Goal: Task Accomplishment & Management: Use online tool/utility

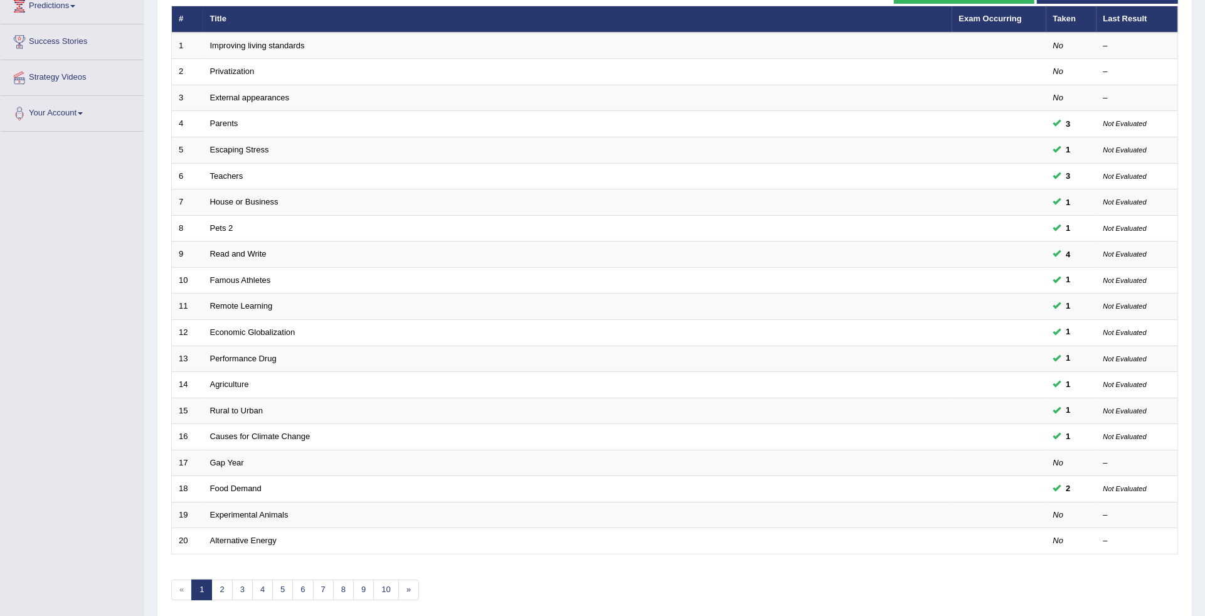
scroll to position [208, 0]
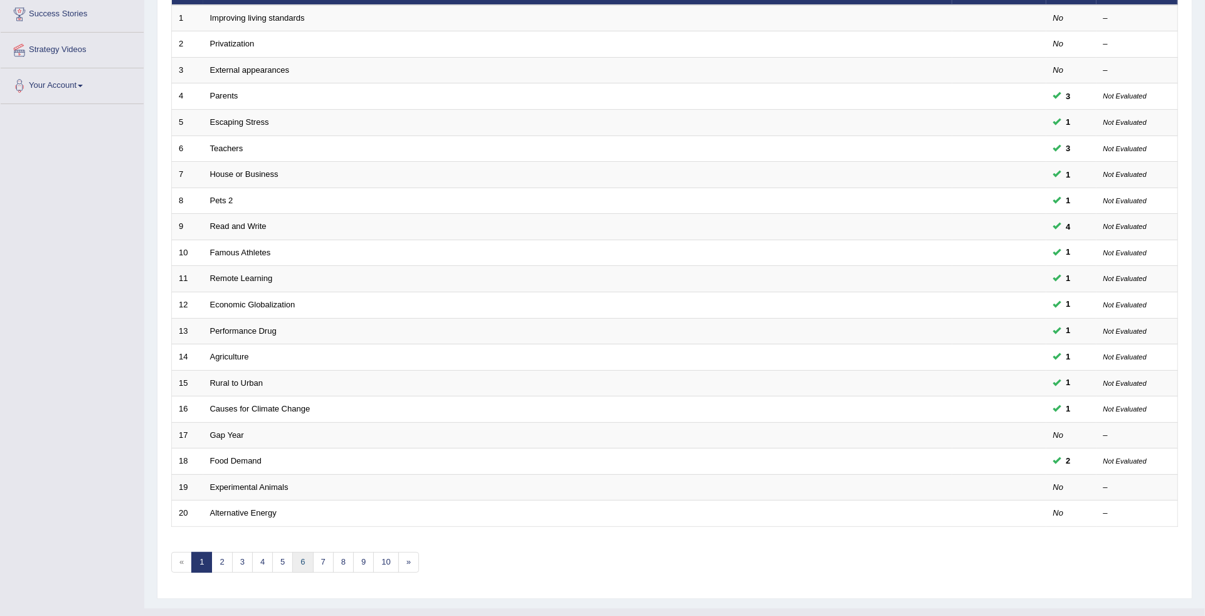
click at [304, 552] on link "6" at bounding box center [302, 562] width 21 height 21
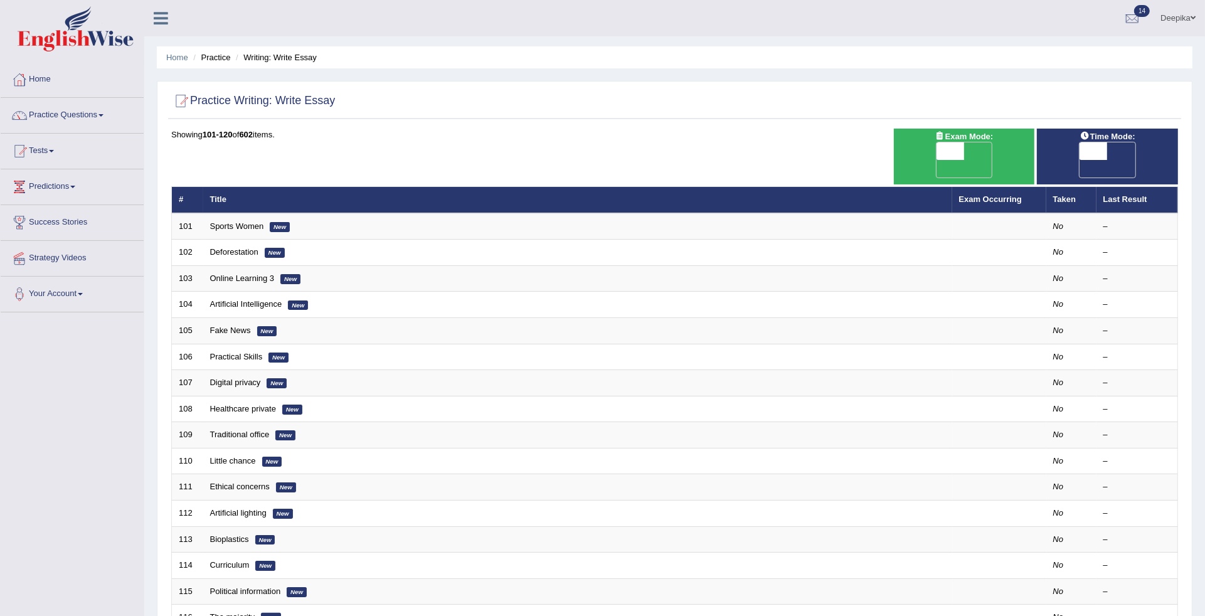
click at [1202, 512] on div "Home Practice Writing: Write Essay Practice Writing: Write Essay Time Mode: ON …" at bounding box center [674, 408] width 1061 height 817
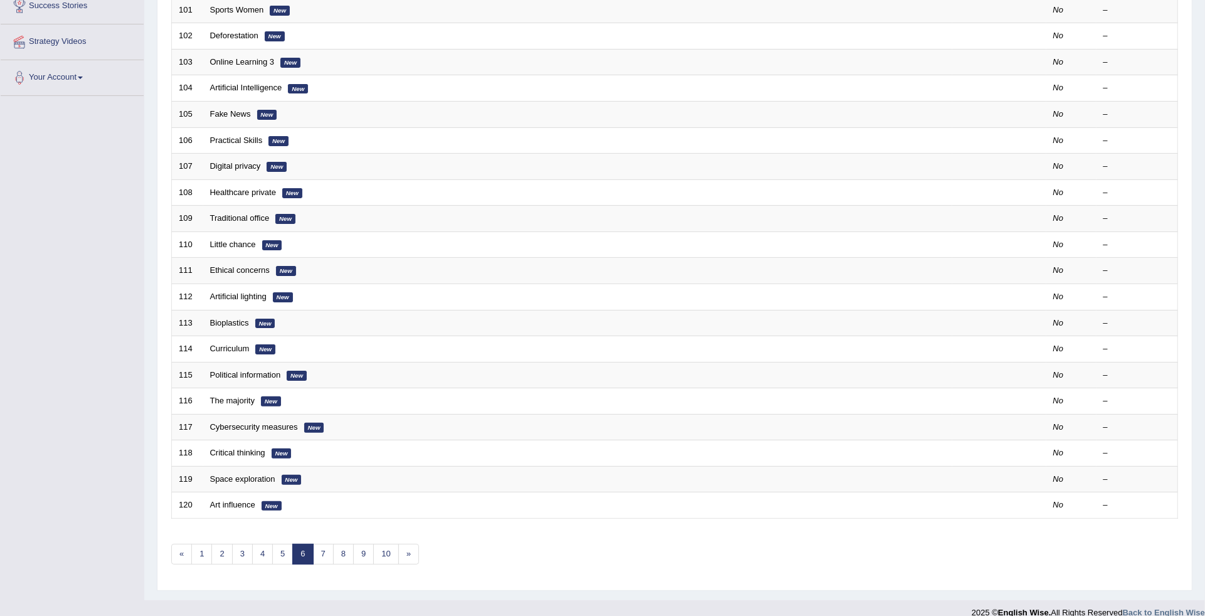
scroll to position [218, 0]
click at [281, 543] on link "5" at bounding box center [282, 553] width 21 height 21
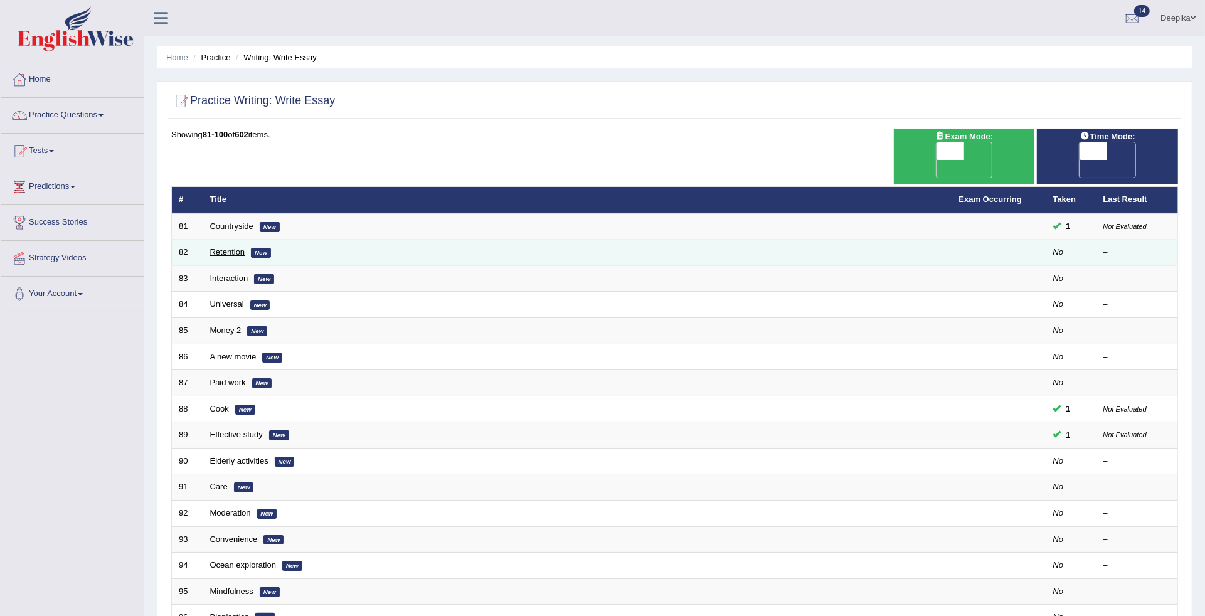
click at [227, 247] on link "Retention" at bounding box center [227, 251] width 35 height 9
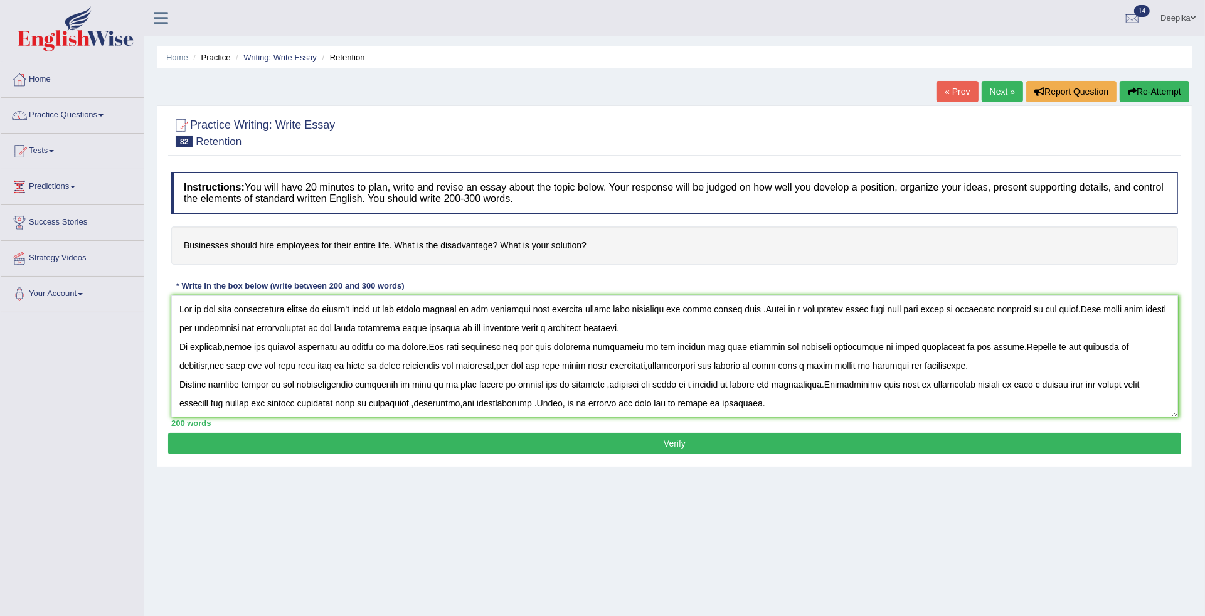
scroll to position [11, 0]
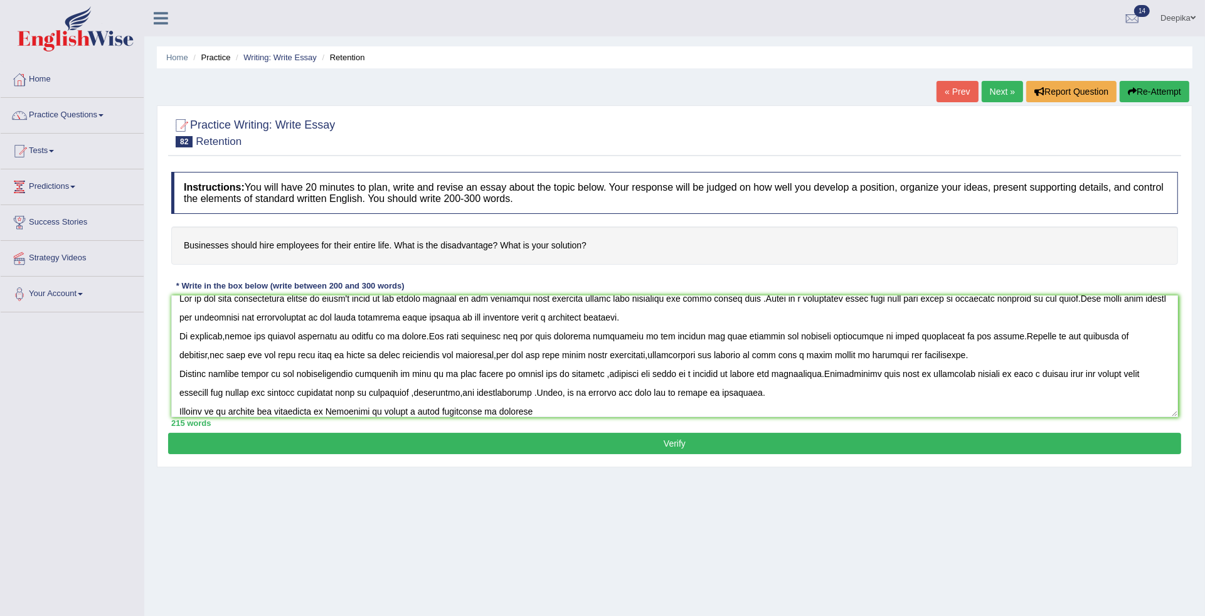
click at [726, 394] on textarea at bounding box center [674, 356] width 1007 height 122
click at [516, 413] on textarea at bounding box center [674, 356] width 1007 height 122
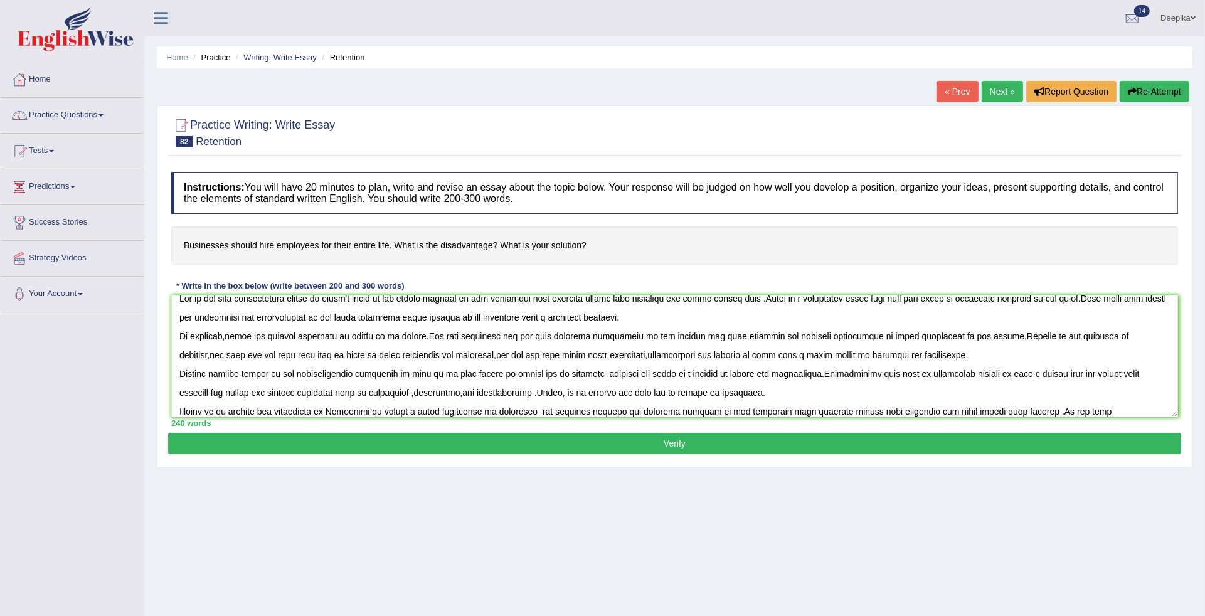
scroll to position [29, 0]
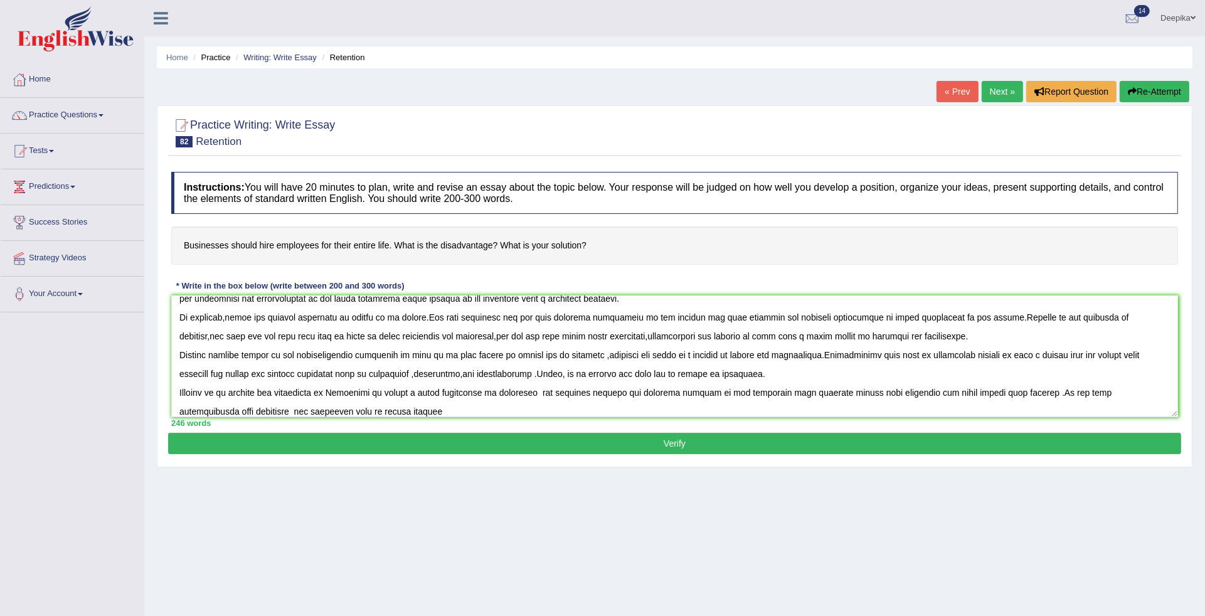
click at [332, 413] on textarea at bounding box center [674, 356] width 1007 height 122
click at [364, 412] on textarea at bounding box center [674, 356] width 1007 height 122
type textarea "One of the most siognificant trends of today's world is the sudden upsurge in t…"
click at [594, 440] on button "Verify" at bounding box center [674, 443] width 1013 height 21
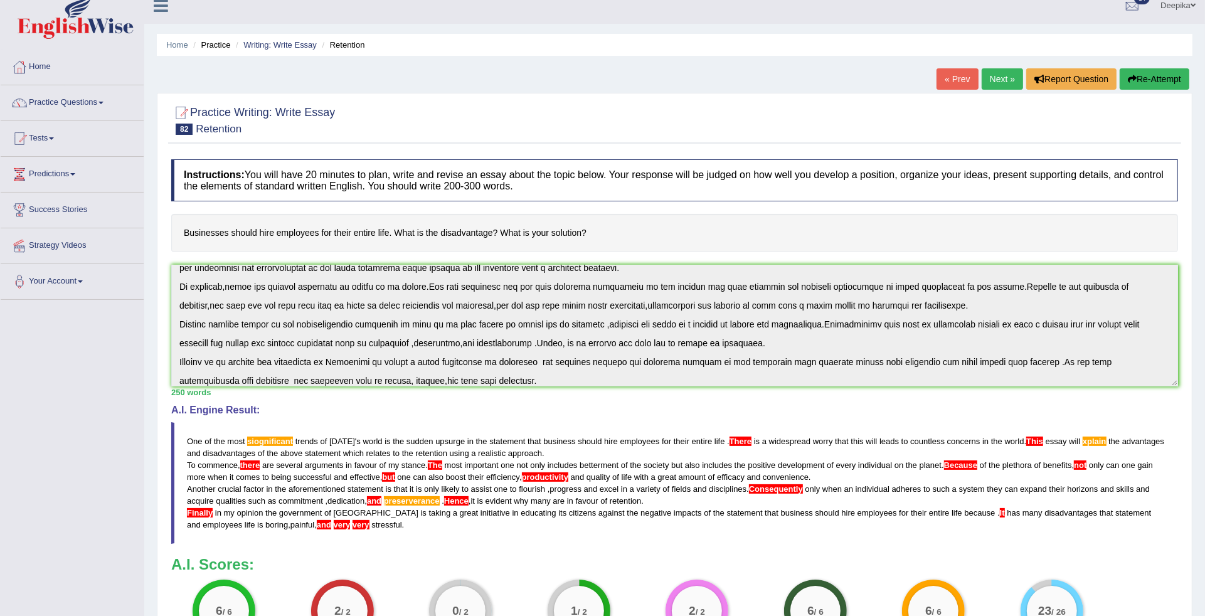
scroll to position [2, 0]
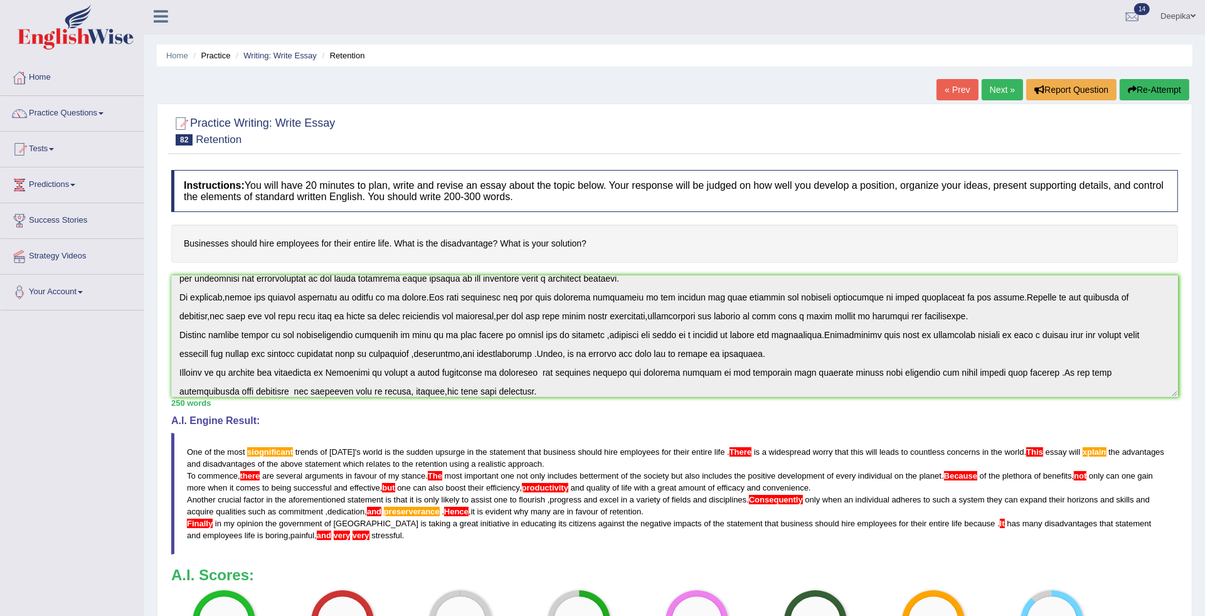
click at [999, 88] on link "Next »" at bounding box center [1002, 89] width 41 height 21
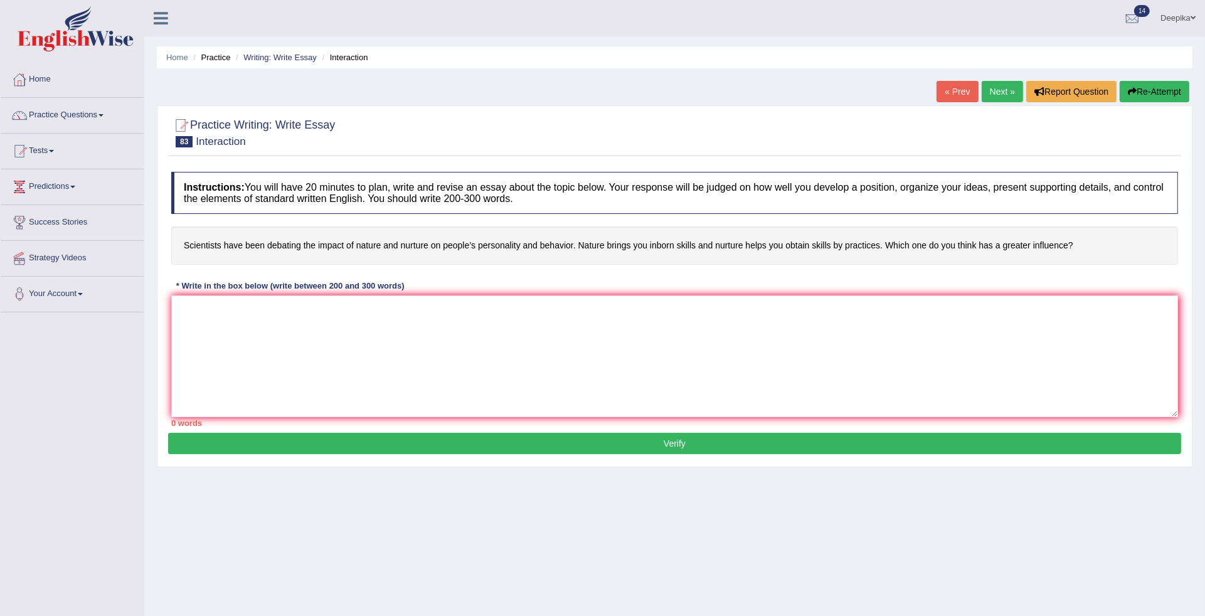
click at [103, 115] on span at bounding box center [100, 115] width 5 height 3
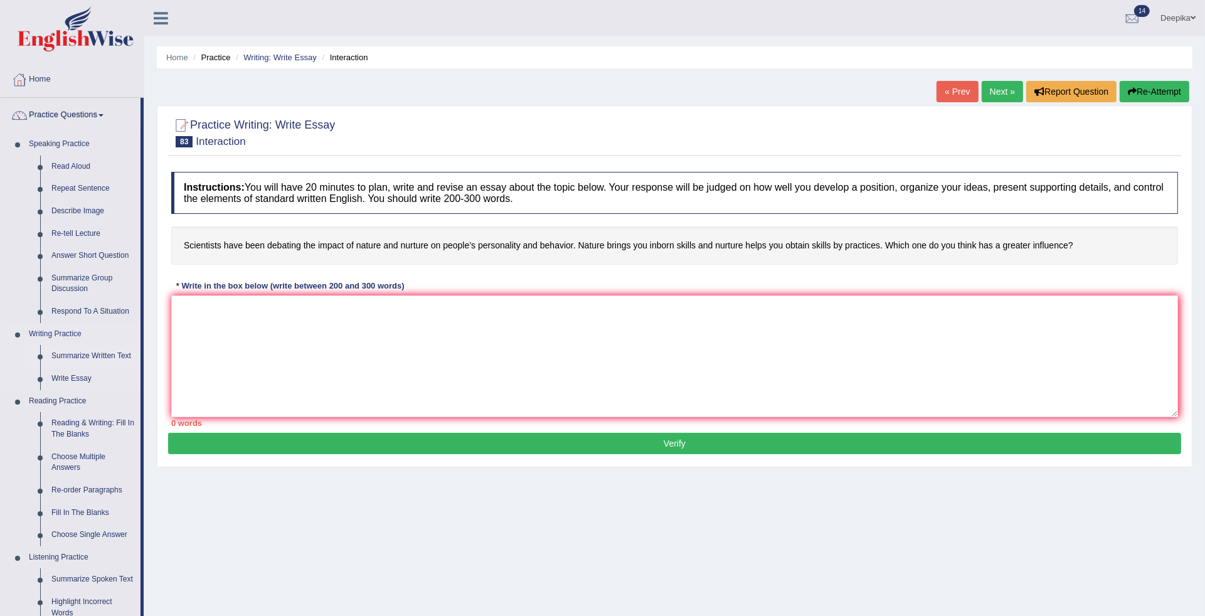
click at [85, 349] on link "Summarize Written Text" at bounding box center [93, 356] width 95 height 23
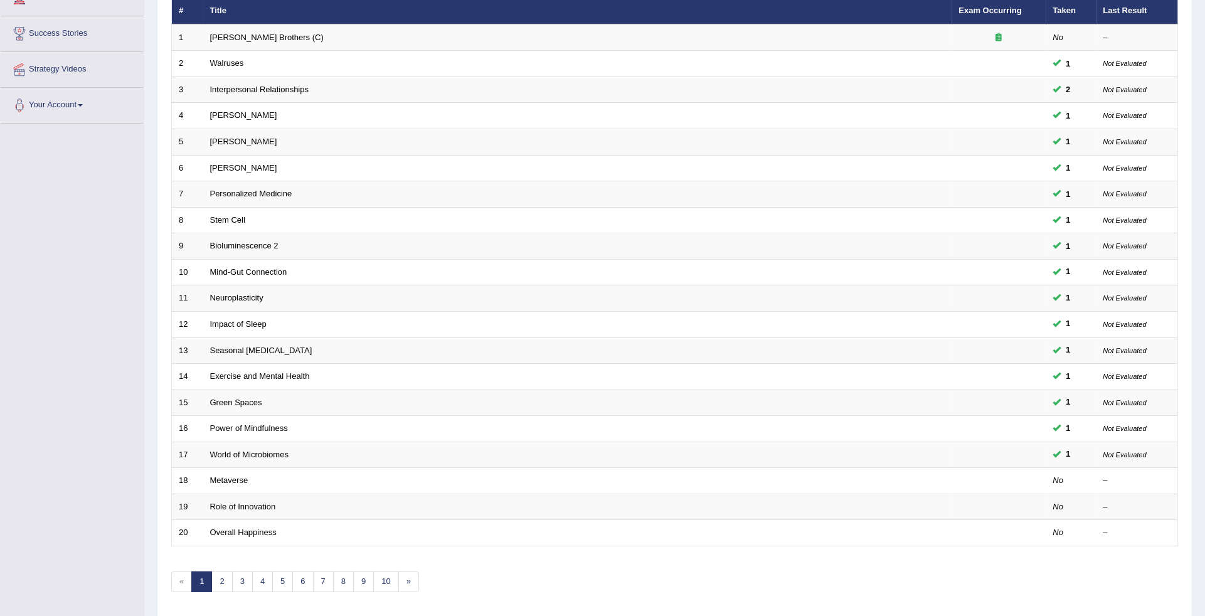
scroll to position [207, 0]
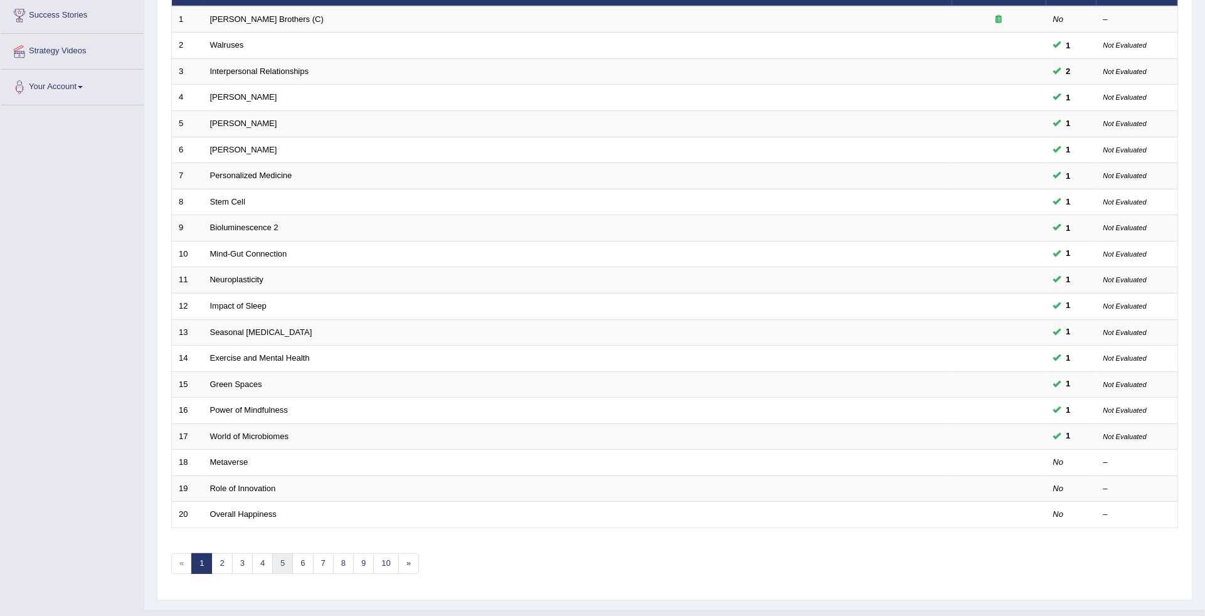
click at [286, 553] on link "5" at bounding box center [282, 563] width 21 height 21
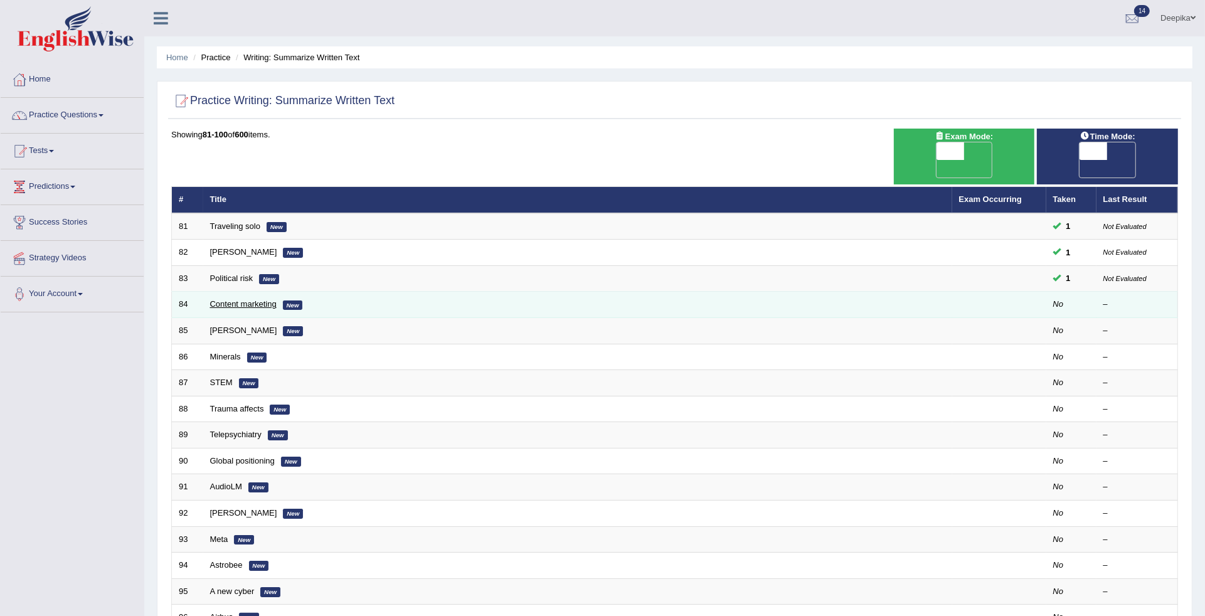
click at [236, 299] on link "Content marketing" at bounding box center [243, 303] width 66 height 9
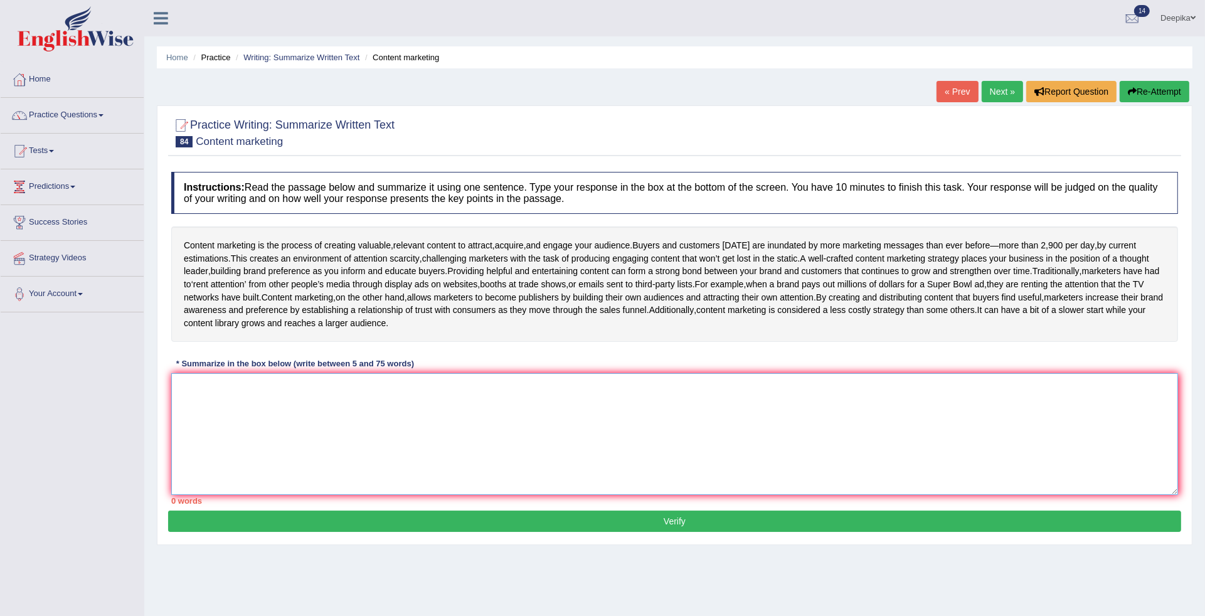
click at [179, 399] on textarea at bounding box center [674, 434] width 1007 height 122
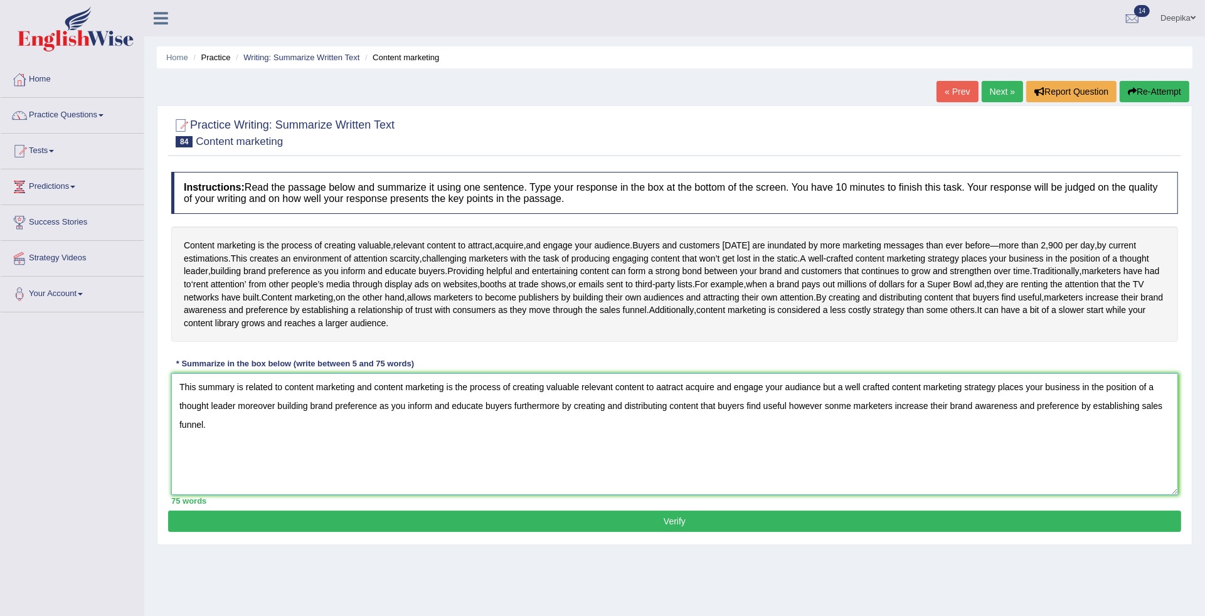
type textarea "This summary is related to content marketing and content marketing is the proce…"
click at [365, 527] on button "Verify" at bounding box center [674, 521] width 1013 height 21
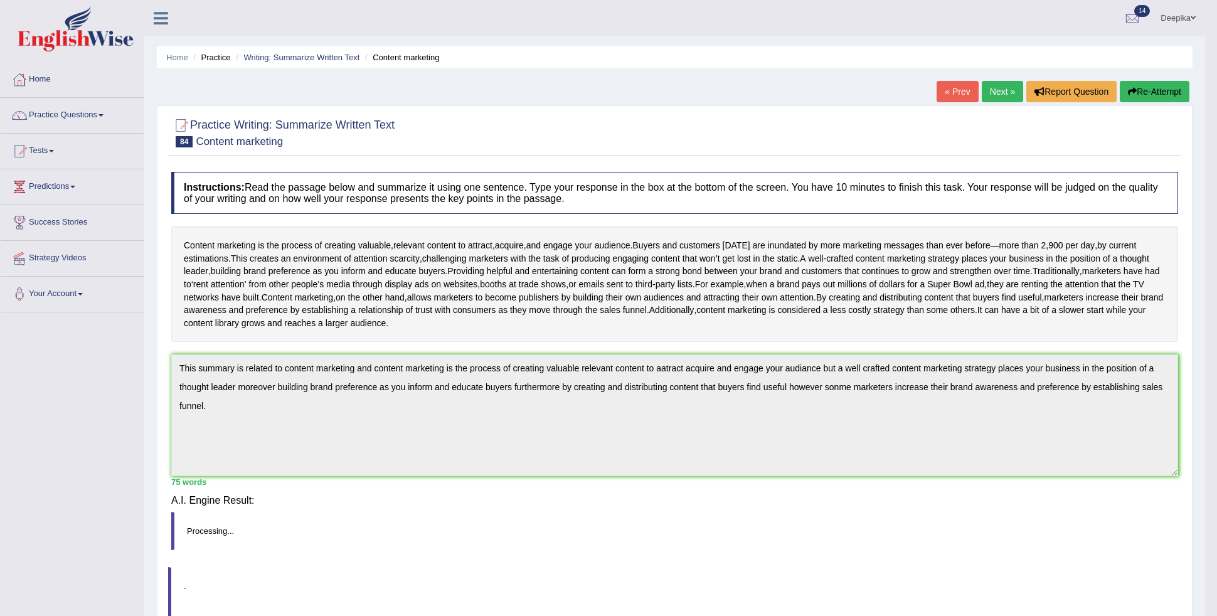
click at [0, 0] on div "Saving your answer..." at bounding box center [0, 0] width 0 height 0
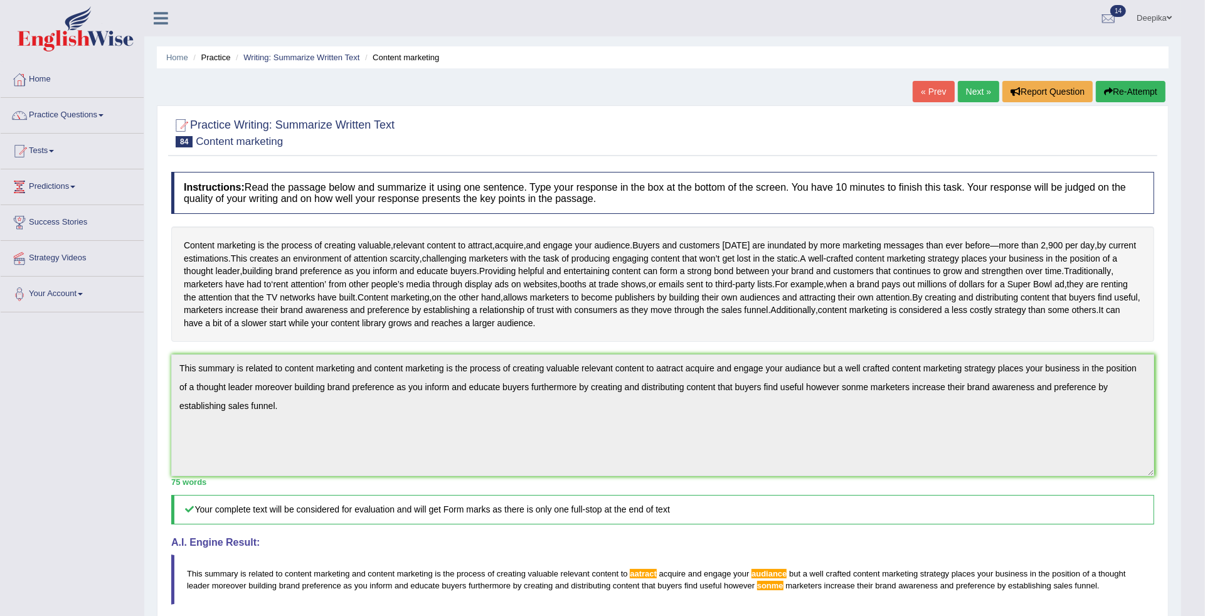
click at [969, 92] on link "Next »" at bounding box center [978, 91] width 41 height 21
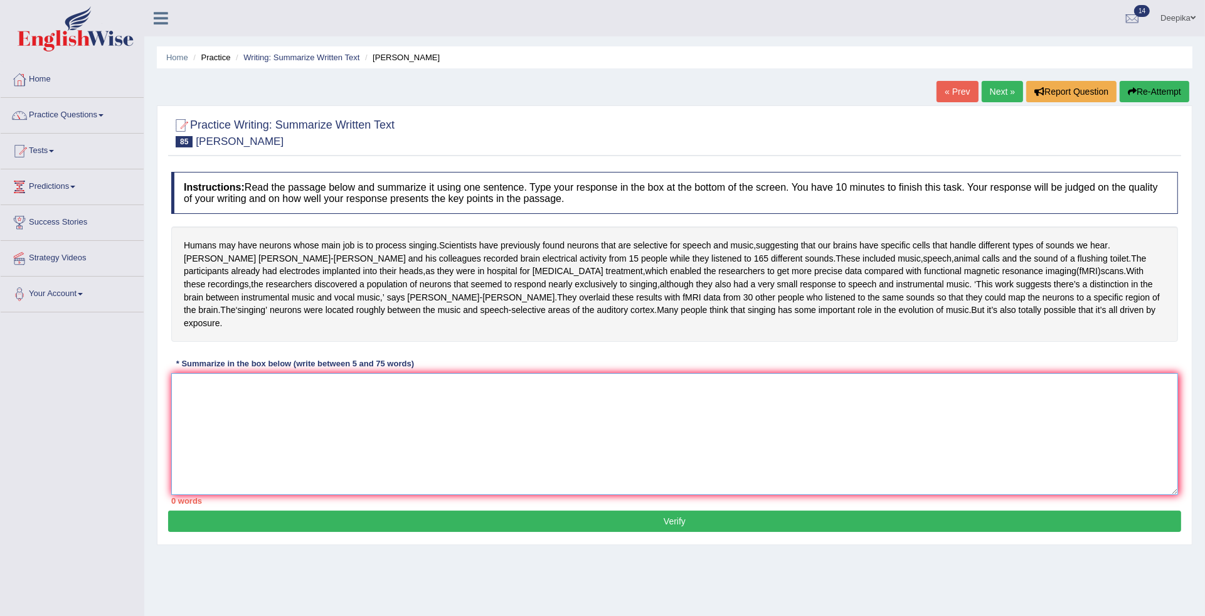
click at [246, 373] on textarea at bounding box center [674, 434] width 1007 height 122
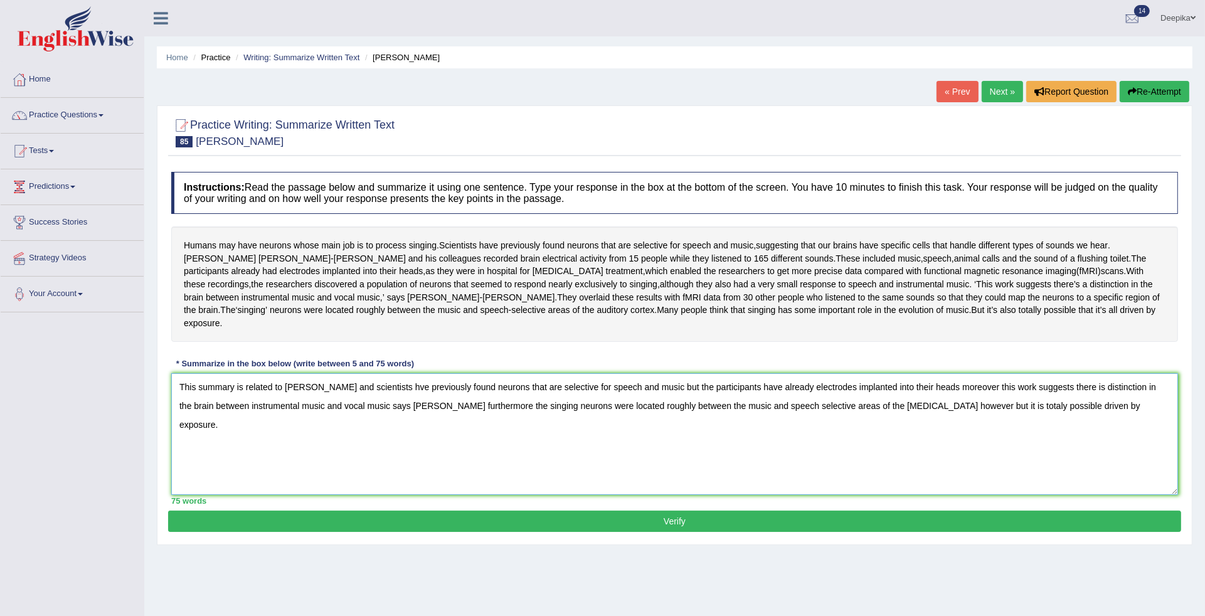
type textarea "This summary is related to [PERSON_NAME] and scientists hve previously found ne…"
click at [803, 511] on button "Verify" at bounding box center [674, 521] width 1013 height 21
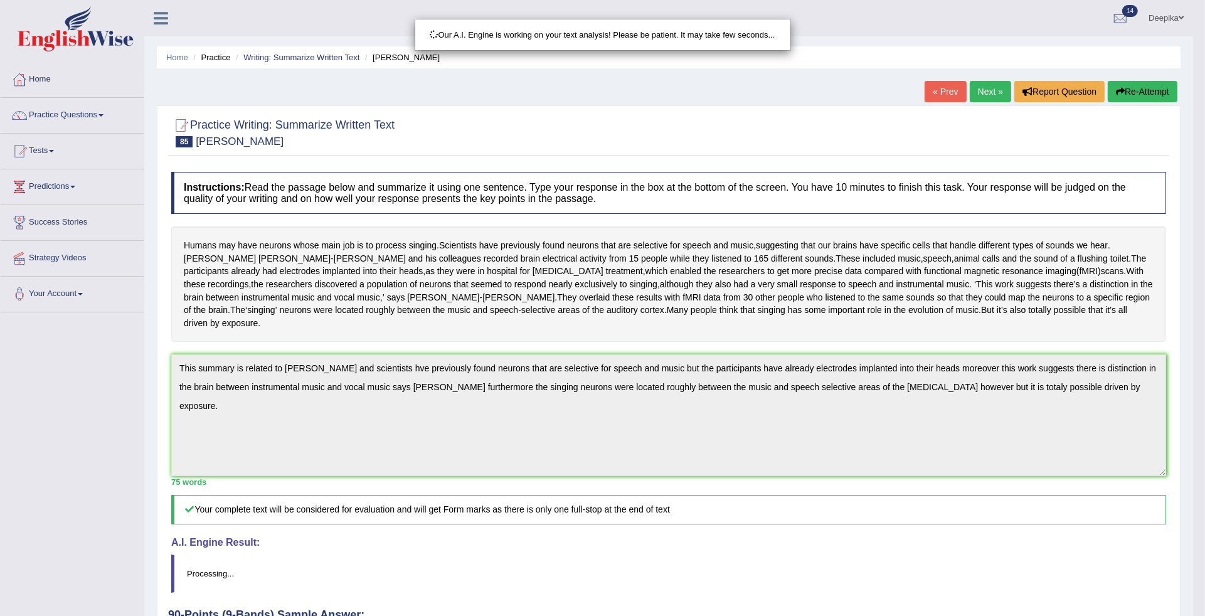
click at [1204, 548] on html "Toggle navigation Home Practice Questions Speaking Practice Read Aloud Repeat S…" at bounding box center [602, 308] width 1205 height 616
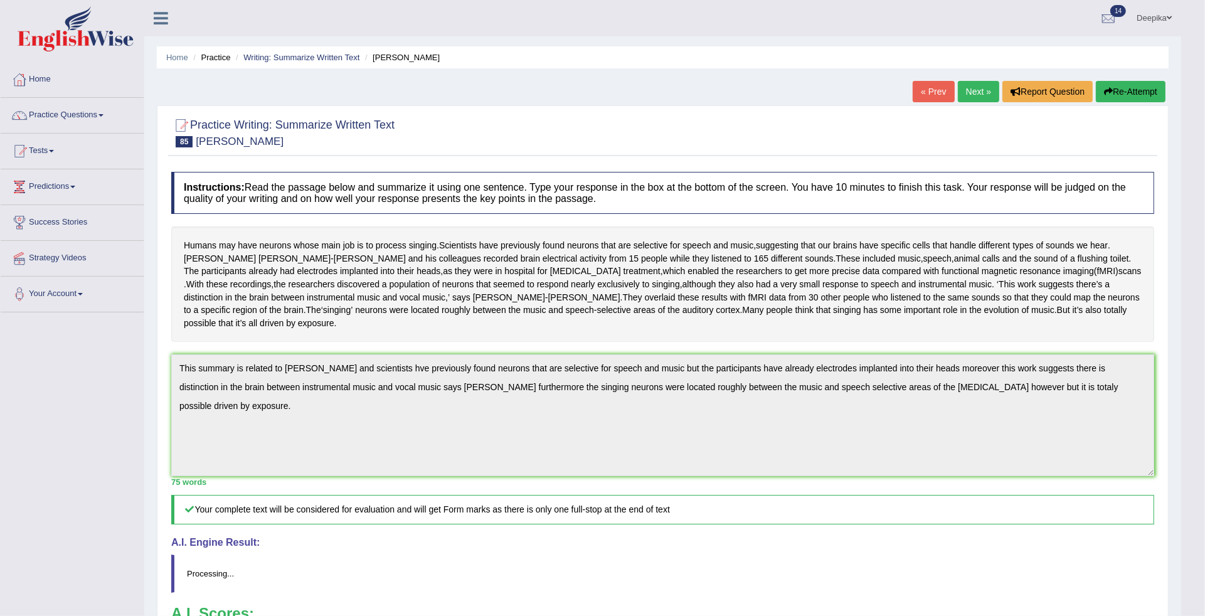
scroll to position [98, 0]
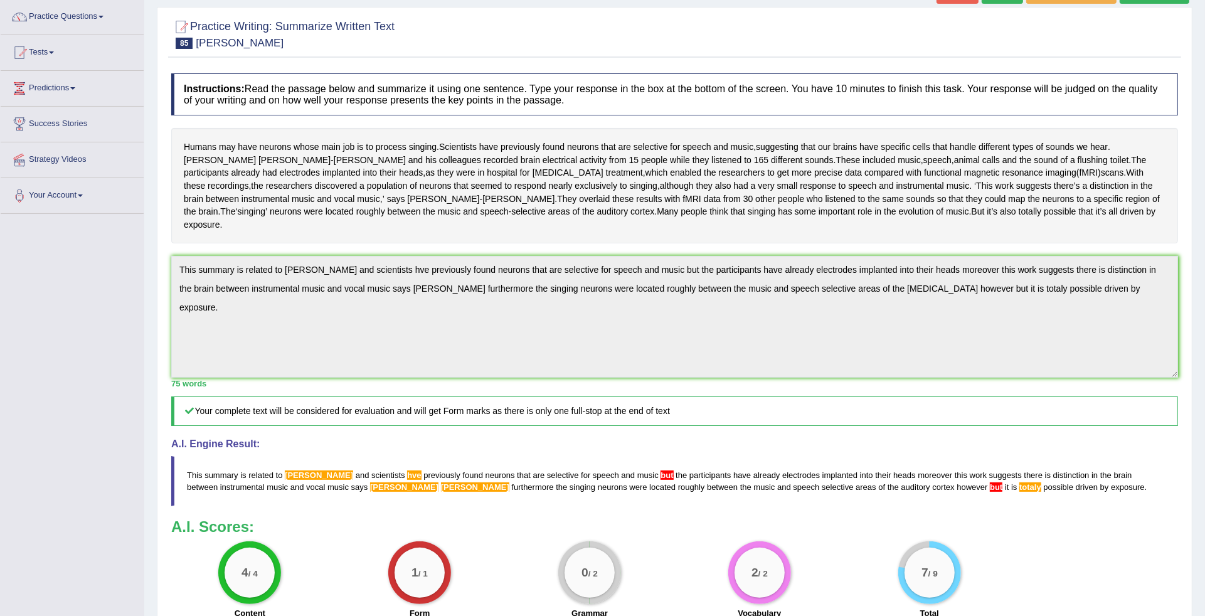
click at [1203, 31] on div "Home Practice Writing: Summarize Written Text [PERSON_NAME] « Prev Next » Repor…" at bounding box center [674, 307] width 1061 height 810
